Goal: Book appointment/travel/reservation

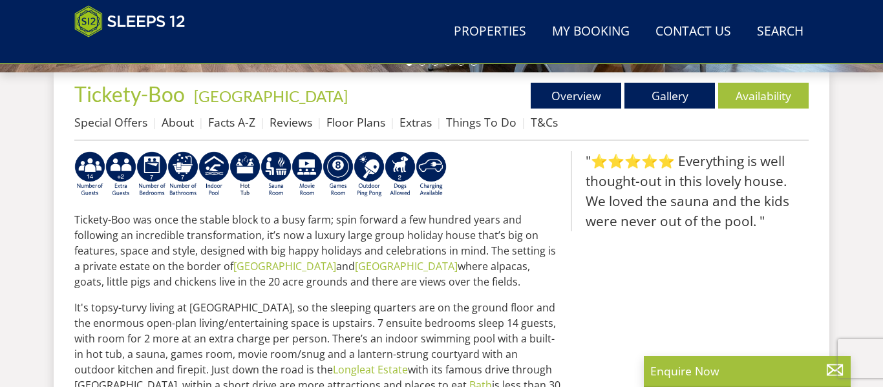
scroll to position [465, 0]
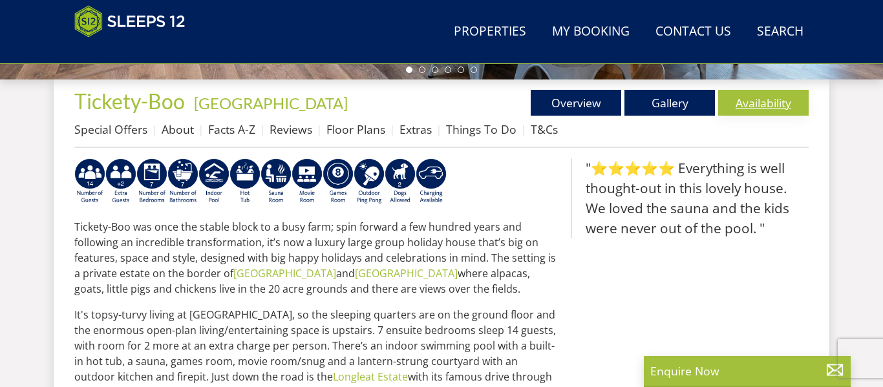
click at [768, 103] on link "Availability" at bounding box center [763, 103] width 90 height 26
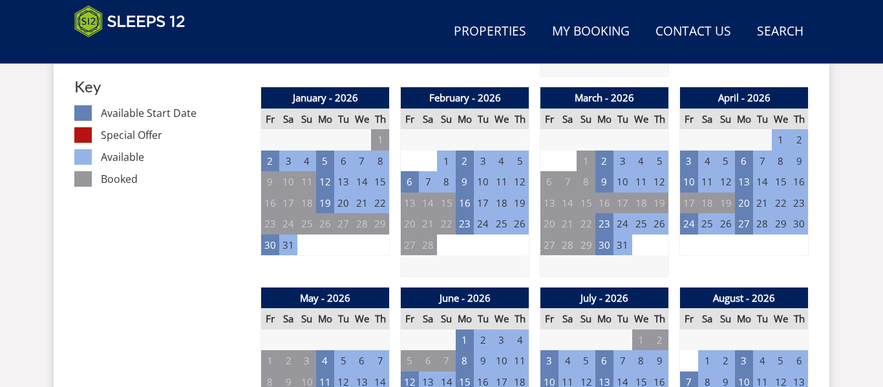
scroll to position [735, 0]
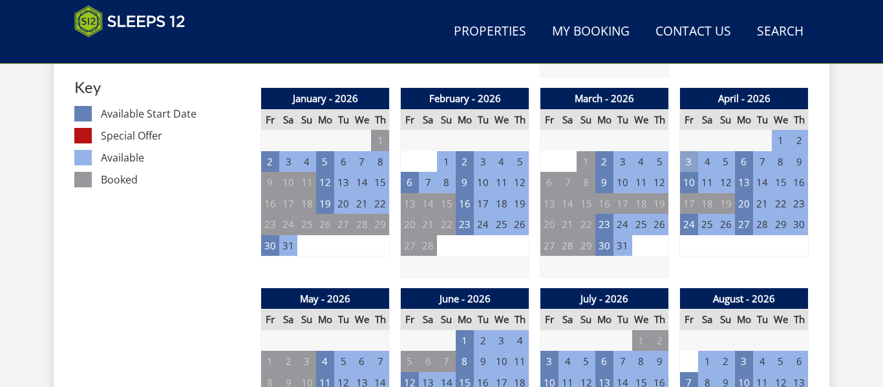
click at [684, 168] on td "3" at bounding box center [689, 161] width 18 height 21
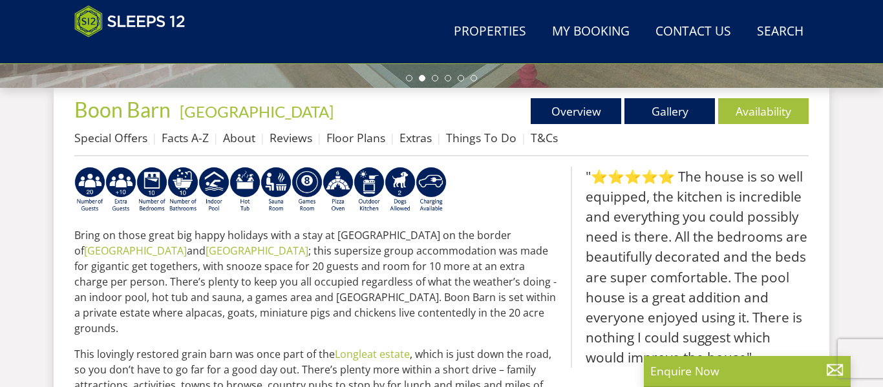
scroll to position [451, 0]
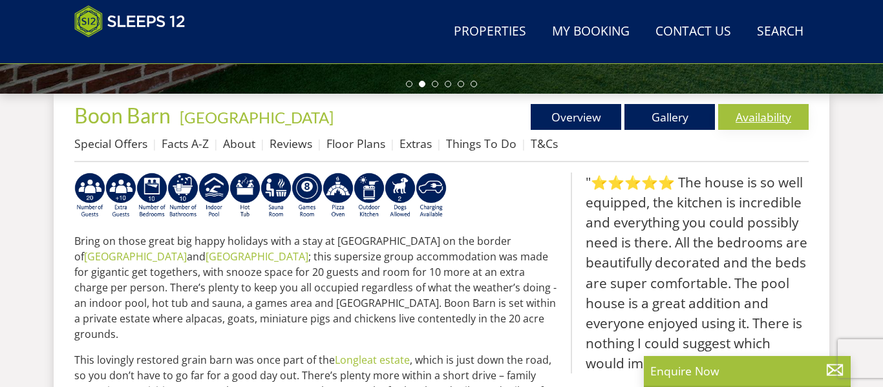
click at [758, 123] on link "Availability" at bounding box center [763, 117] width 90 height 26
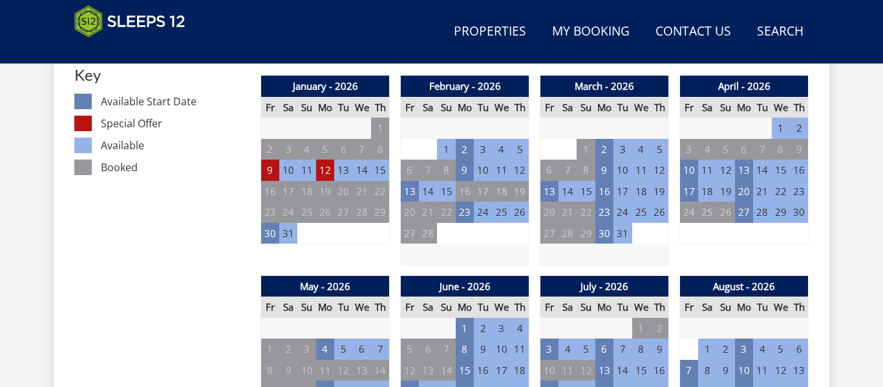
scroll to position [750, 0]
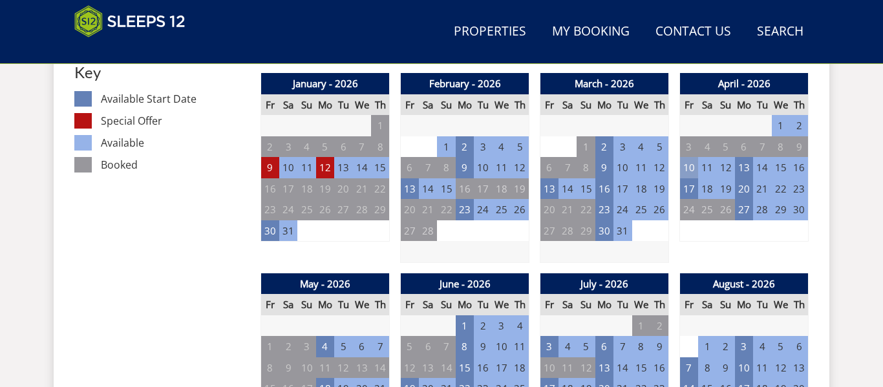
click at [686, 168] on td "10" at bounding box center [689, 167] width 18 height 21
